Goal: Transaction & Acquisition: Book appointment/travel/reservation

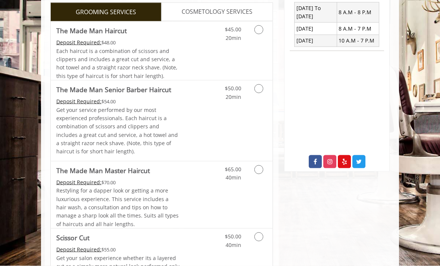
scroll to position [287, 0]
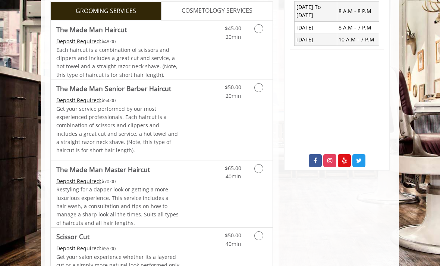
click at [261, 167] on icon "Grooming services" at bounding box center [258, 168] width 9 height 9
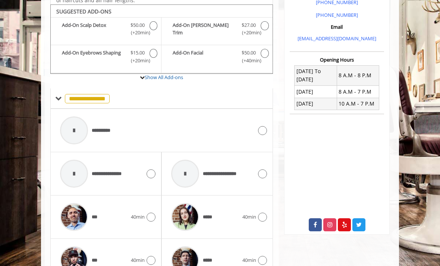
scroll to position [226, 0]
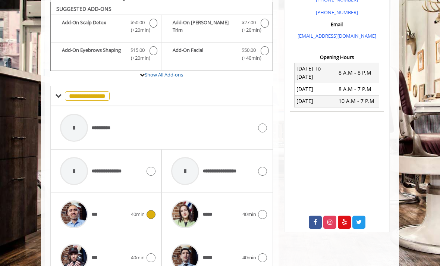
click at [154, 211] on icon at bounding box center [150, 214] width 9 height 9
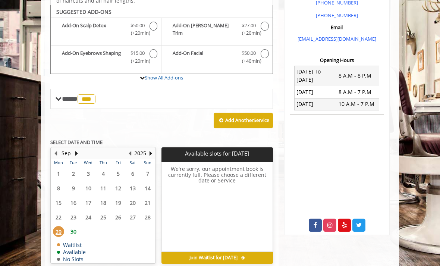
scroll to position [226, 0]
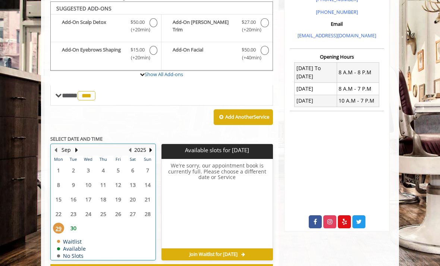
click at [79, 146] on button "Next Month" at bounding box center [76, 150] width 6 height 8
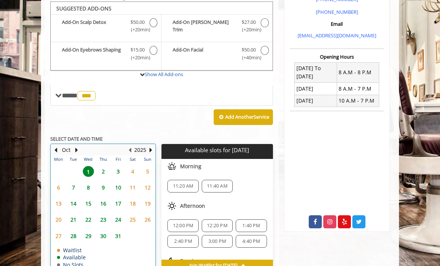
click at [90, 211] on td "22" at bounding box center [88, 219] width 15 height 16
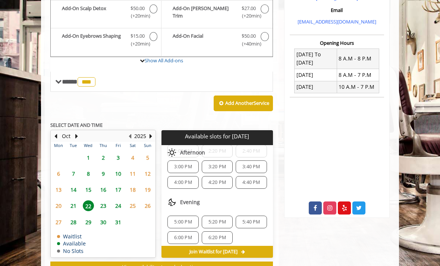
scroll to position [92, 0]
click at [224, 222] on div "5:20 PM" at bounding box center [217, 221] width 31 height 13
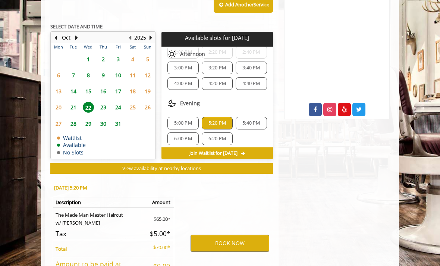
scroll to position [377, 0]
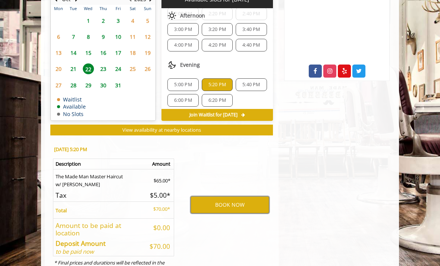
click at [240, 199] on button "BOOK NOW" at bounding box center [229, 204] width 79 height 17
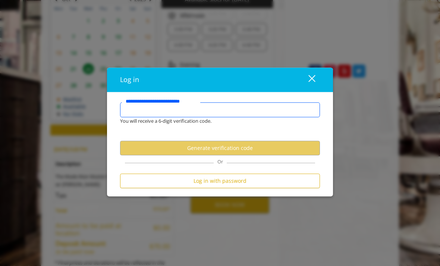
click at [181, 117] on input "**********" at bounding box center [220, 109] width 200 height 15
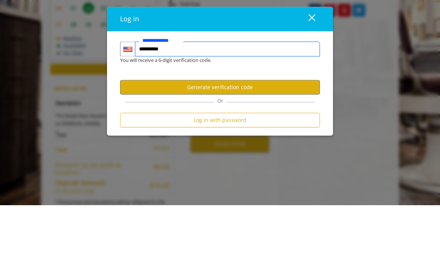
type input "**********"
click at [257, 140] on button "Generate verification code" at bounding box center [220, 147] width 200 height 15
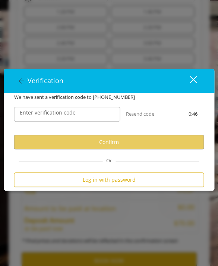
scroll to position [615, 0]
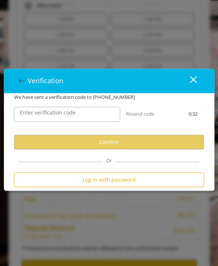
click at [134, 133] on div "Enter verification code Resend code 0:32" at bounding box center [109, 118] width 201 height 34
click at [194, 83] on div "close dialog" at bounding box center [193, 79] width 7 height 7
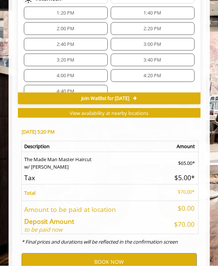
scroll to position [622, 0]
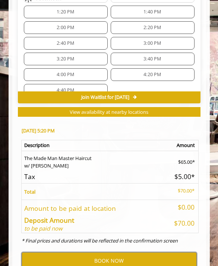
click at [129, 253] on button "BOOK NOW" at bounding box center [109, 260] width 175 height 17
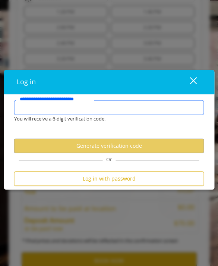
click at [75, 115] on input "**********" at bounding box center [109, 107] width 190 height 15
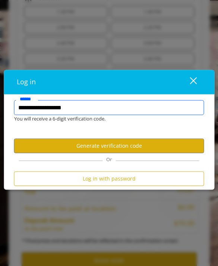
type input "**********"
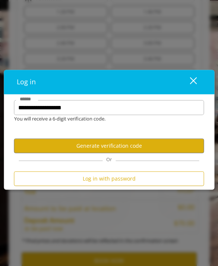
click at [150, 153] on button "Generate verification code" at bounding box center [109, 145] width 190 height 15
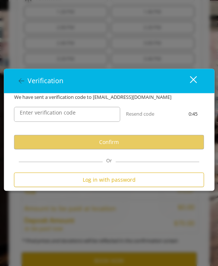
scroll to position [615, 0]
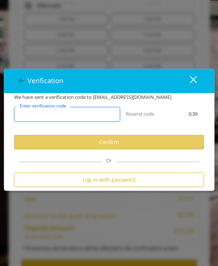
click at [82, 121] on input "Enter verification code" at bounding box center [67, 114] width 106 height 15
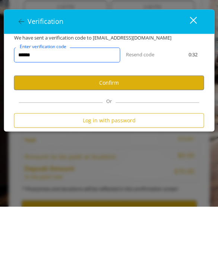
type input "******"
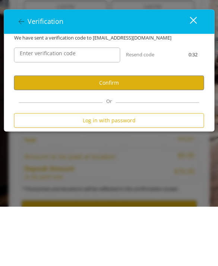
click at [146, 134] on button "Confirm" at bounding box center [109, 141] width 190 height 15
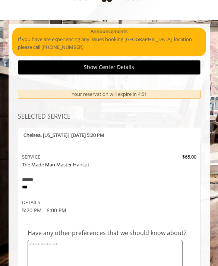
scroll to position [29, 0]
